Goal: Task Accomplishment & Management: Manage account settings

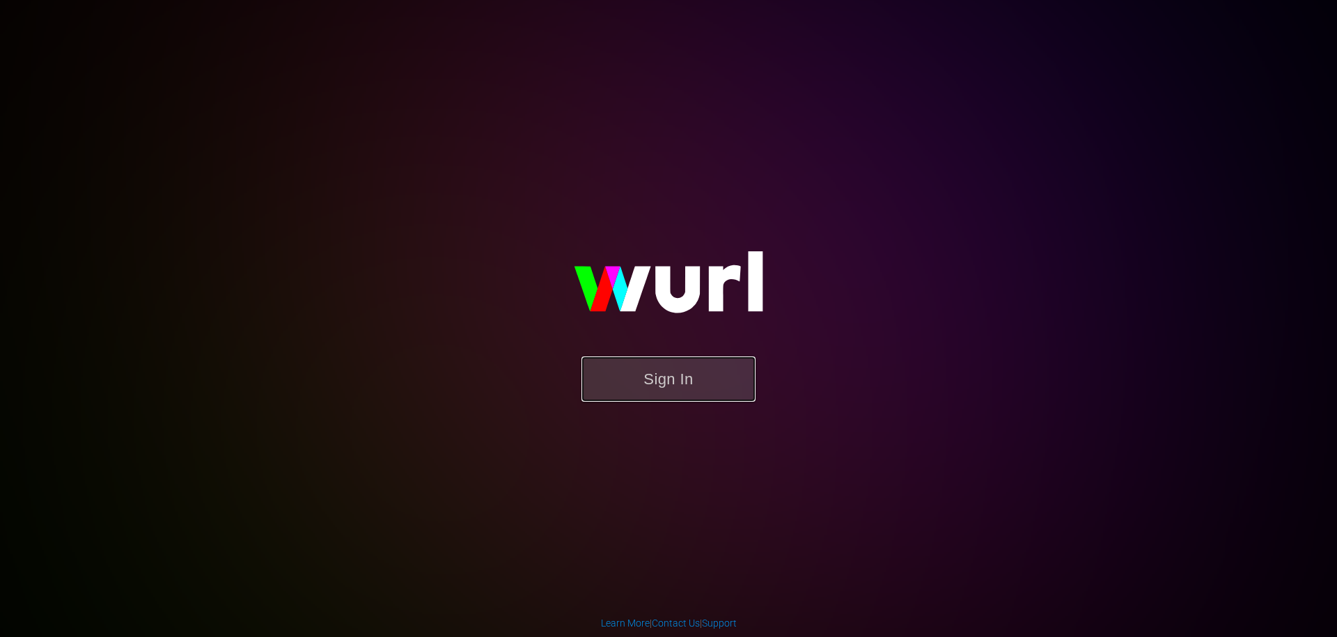
click at [674, 382] on button "Sign In" at bounding box center [668, 378] width 174 height 45
